Goal: Find specific page/section: Find specific page/section

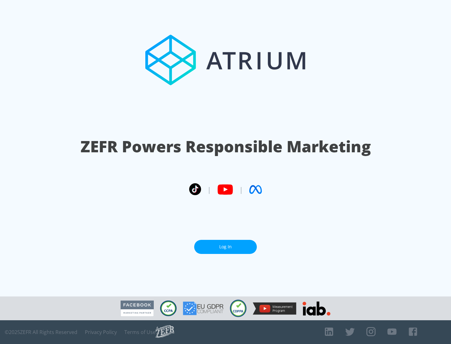
click at [225, 244] on link "Log In" at bounding box center [225, 247] width 63 height 14
